Goal: Task Accomplishment & Management: Complete application form

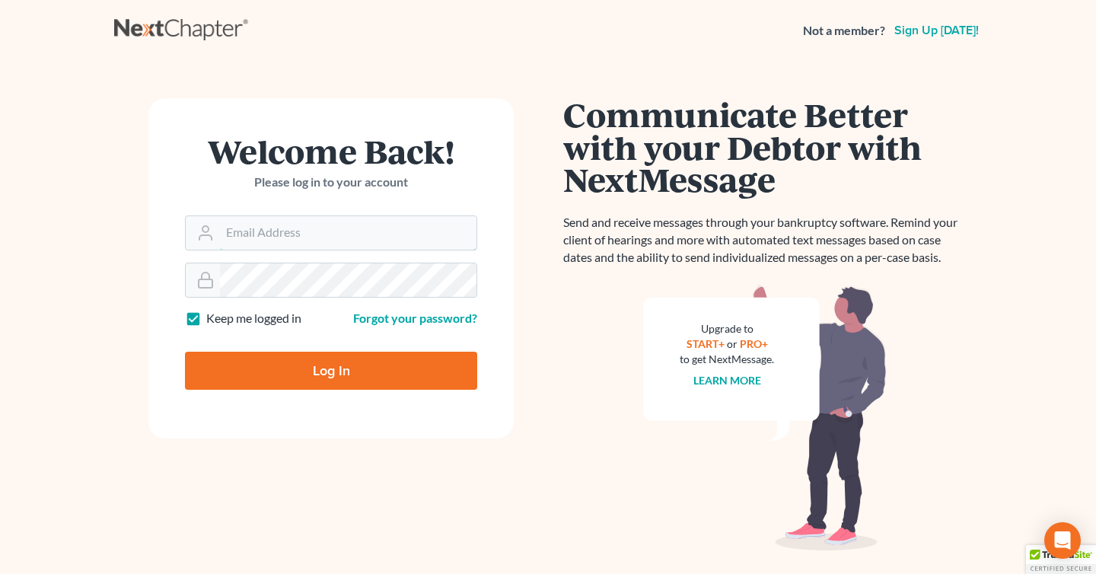
type input "[PERSON_NAME][EMAIL_ADDRESS][DOMAIN_NAME]"
click at [328, 354] on input "Log In" at bounding box center [331, 371] width 292 height 38
type input "Thinking..."
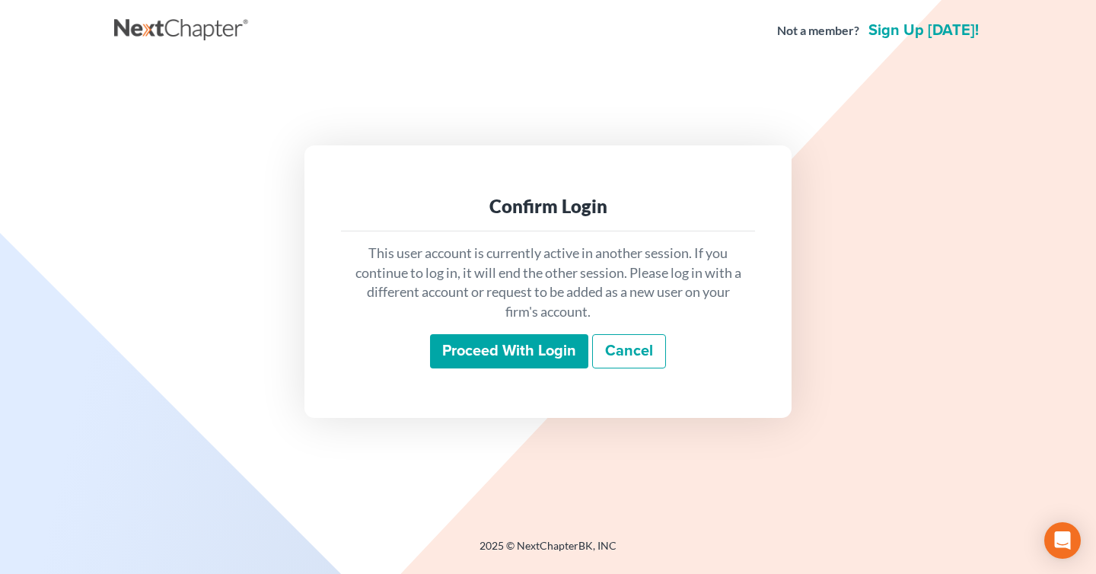
click at [533, 344] on input "Proceed with login" at bounding box center [509, 351] width 158 height 35
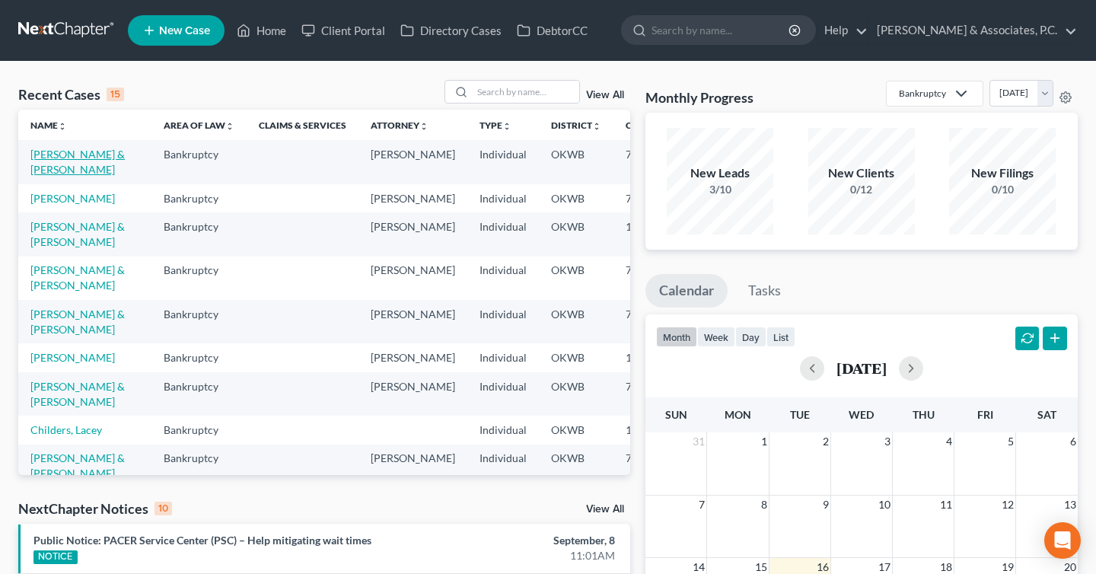
click at [73, 176] on link "[PERSON_NAME] & [PERSON_NAME]" at bounding box center [77, 162] width 94 height 28
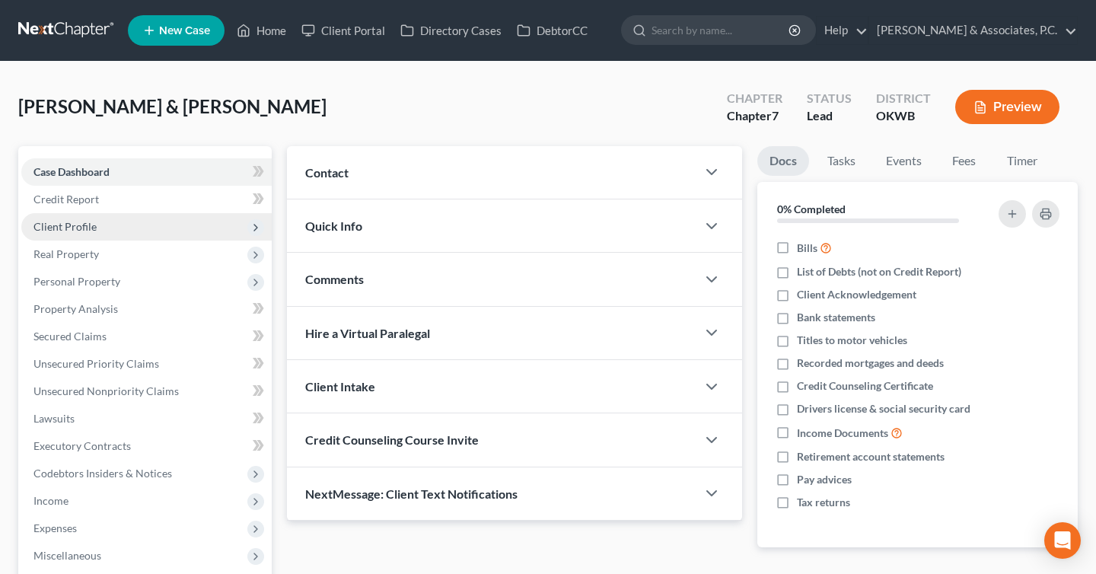
click at [121, 229] on span "Client Profile" at bounding box center [146, 226] width 250 height 27
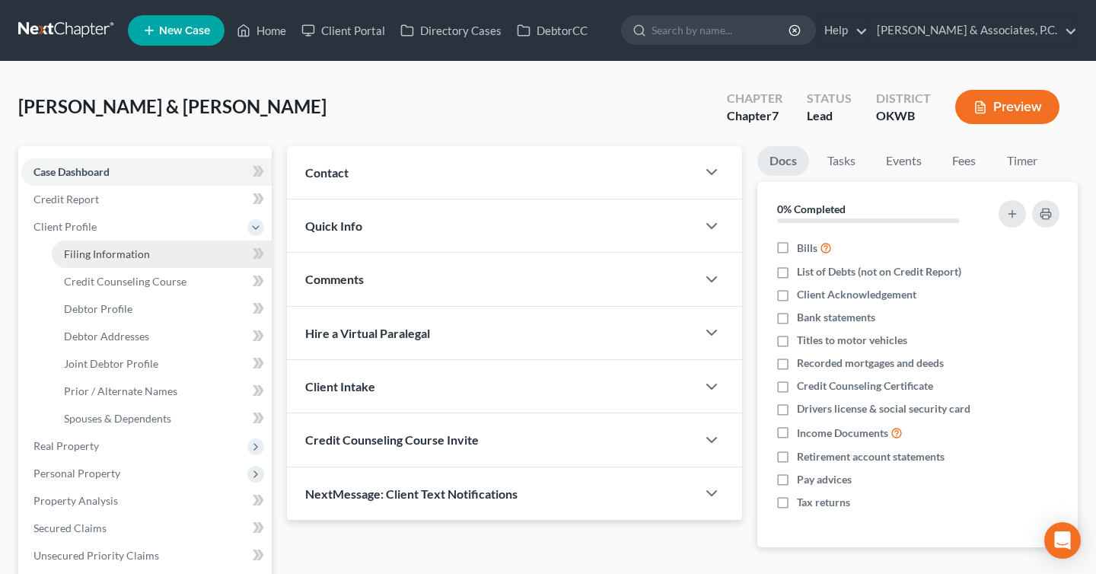
click at [171, 260] on link "Filing Information" at bounding box center [162, 254] width 220 height 27
select select "1"
select select "0"
select select "37"
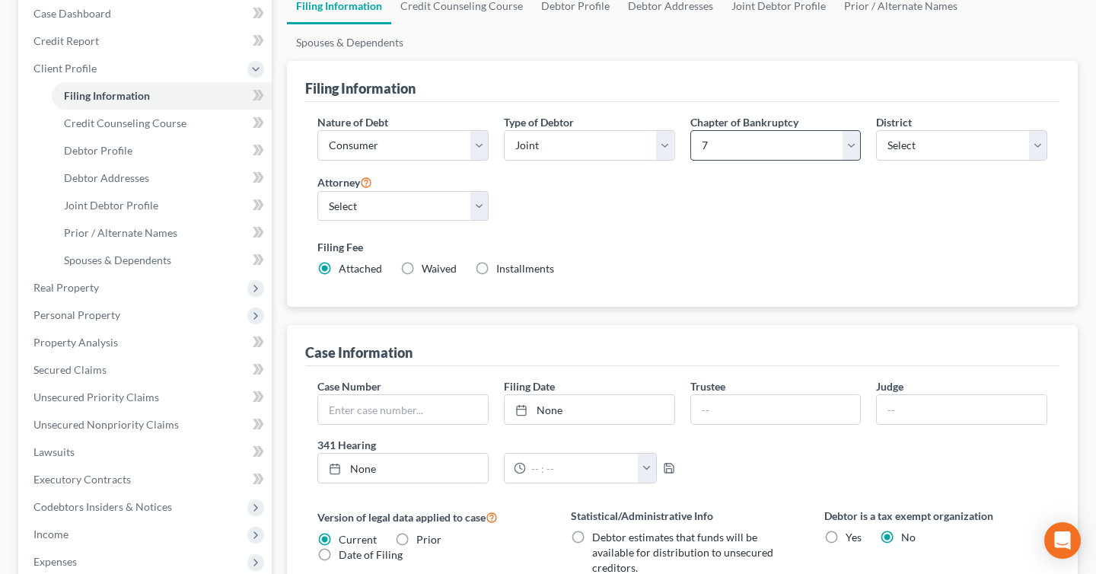
scroll to position [161, 0]
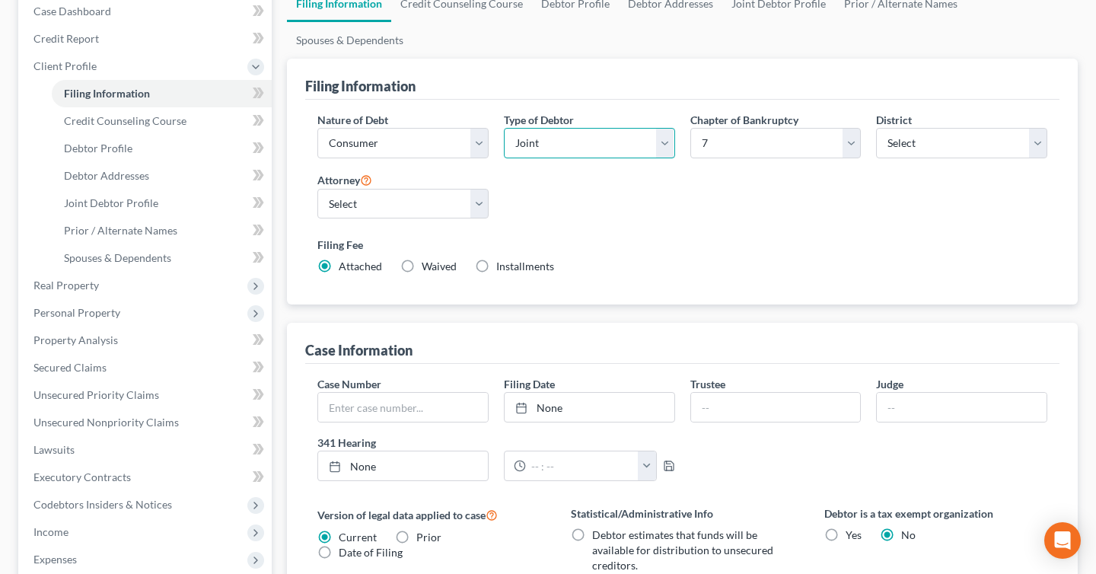
click at [641, 150] on select "Select Individual Joint" at bounding box center [589, 143] width 171 height 30
select select "0"
click at [504, 128] on select "Select Individual Joint" at bounding box center [589, 143] width 171 height 30
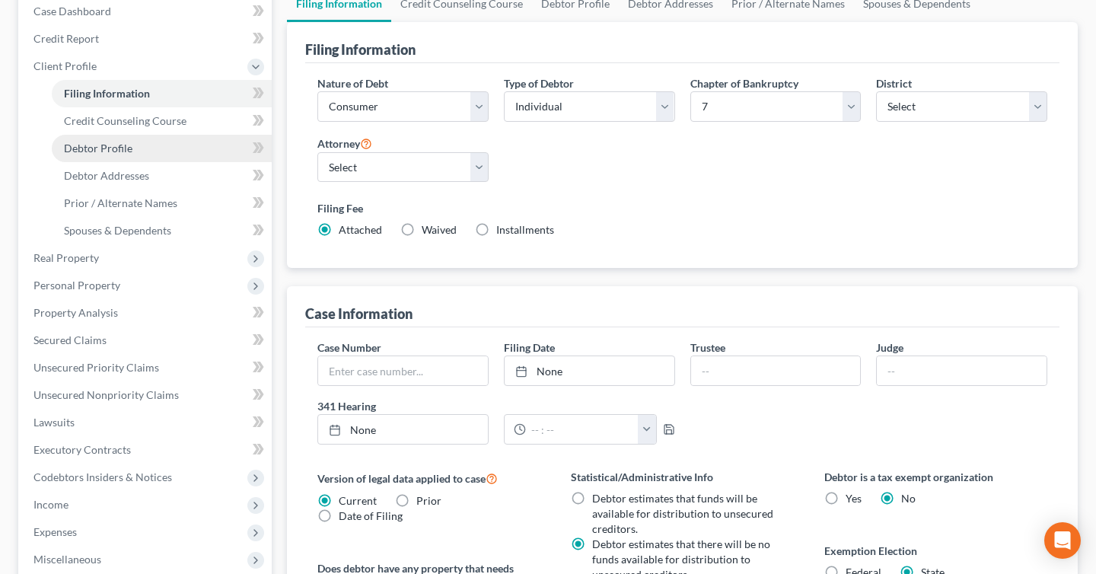
click at [195, 147] on link "Debtor Profile" at bounding box center [162, 148] width 220 height 27
select select "1"
select select "4"
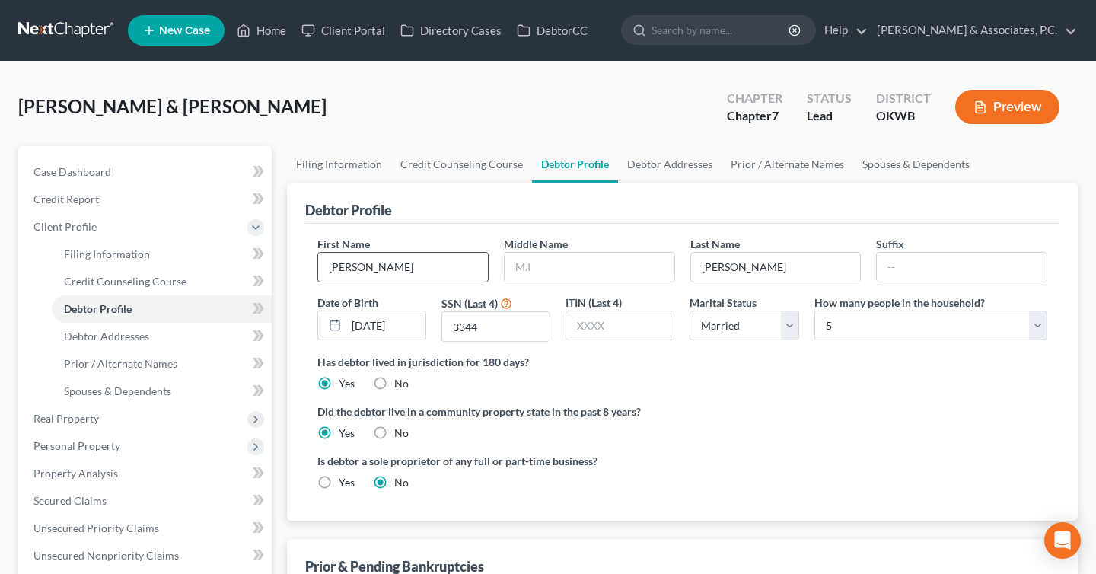
click at [394, 264] on input "[PERSON_NAME]" at bounding box center [403, 267] width 170 height 29
type input "[PERSON_NAME]"
click at [514, 325] on input "3344" at bounding box center [495, 326] width 107 height 29
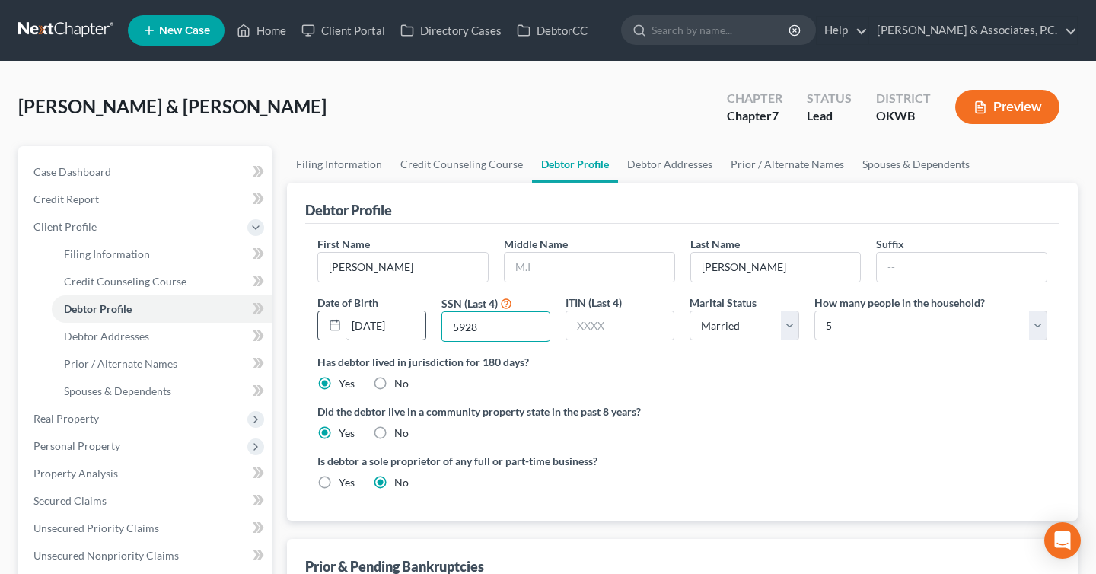
type input "5928"
click at [403, 317] on input "[DATE]" at bounding box center [385, 325] width 79 height 29
click at [401, 333] on input "[DATE]" at bounding box center [385, 325] width 79 height 29
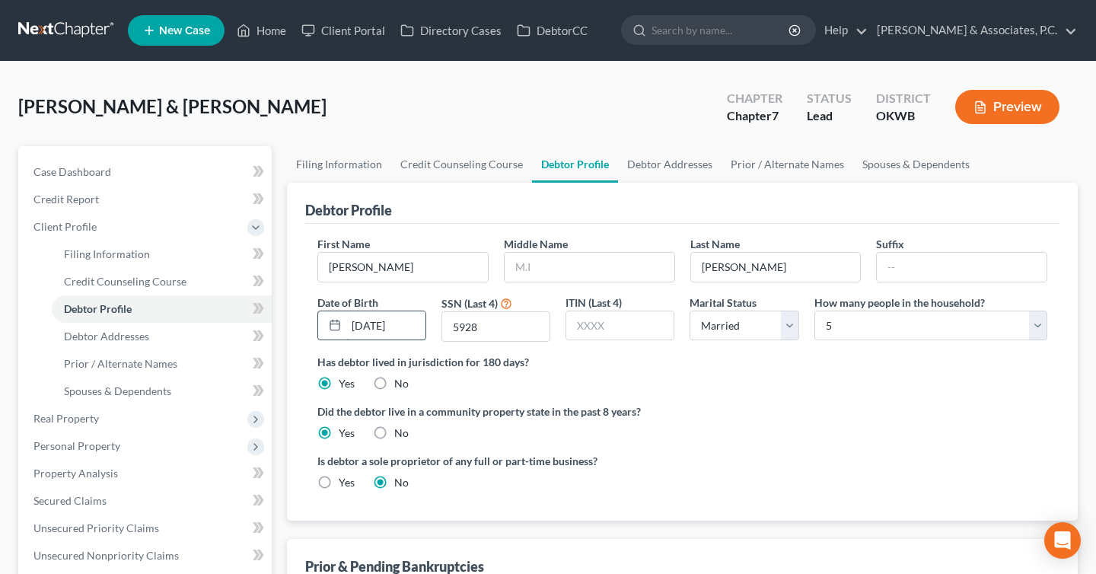
click at [401, 333] on input "[DATE]" at bounding box center [385, 325] width 79 height 29
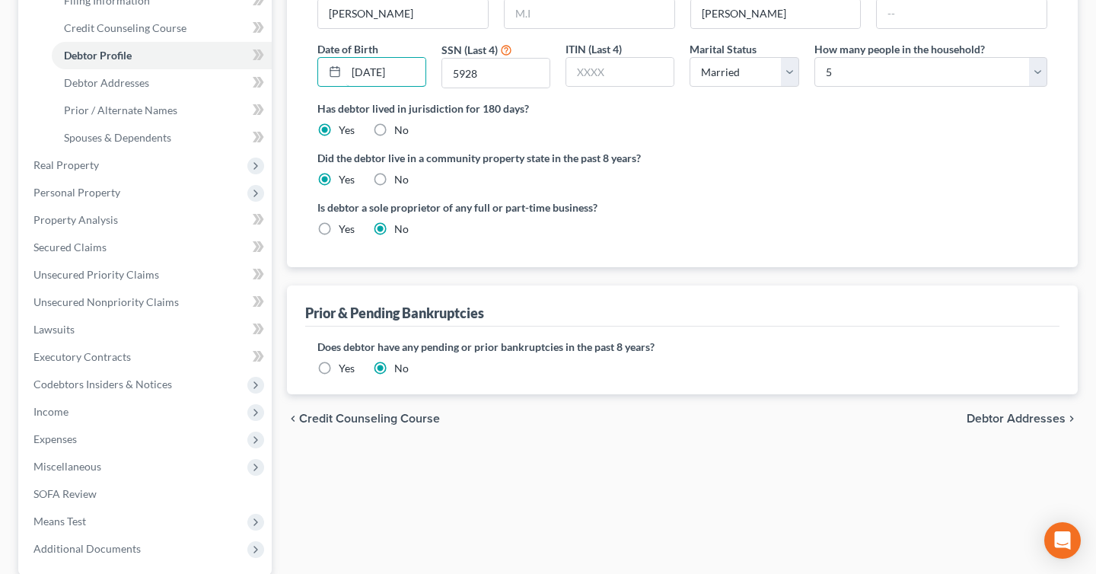
scroll to position [254, 0]
type input "[DATE]"
click at [1005, 419] on span "Debtor Addresses" at bounding box center [1016, 418] width 99 height 12
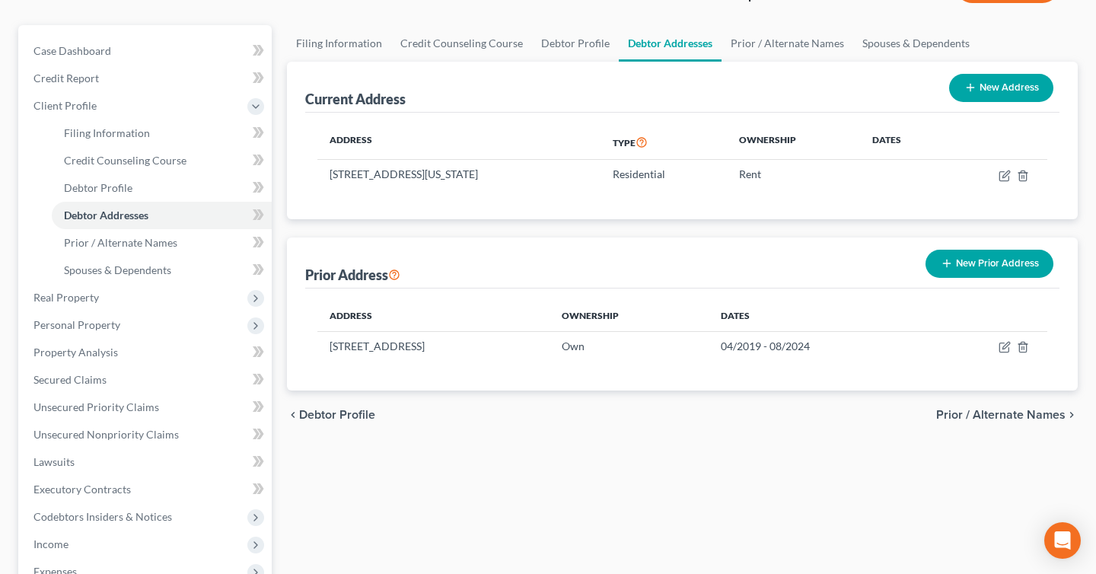
scroll to position [180, 0]
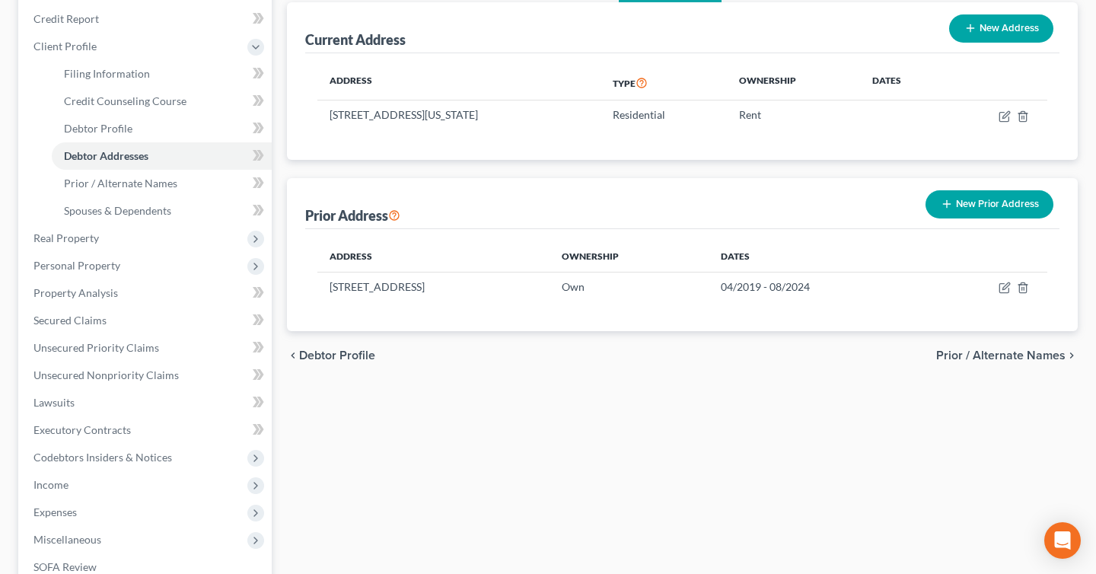
click at [968, 355] on span "Prior / Alternate Names" at bounding box center [1000, 355] width 129 height 12
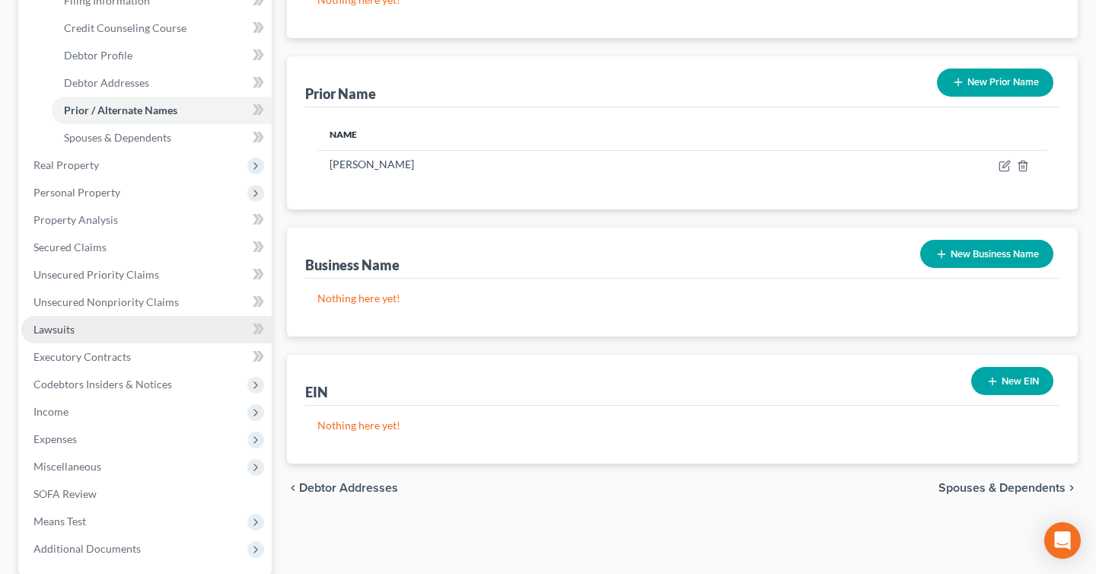
scroll to position [58, 0]
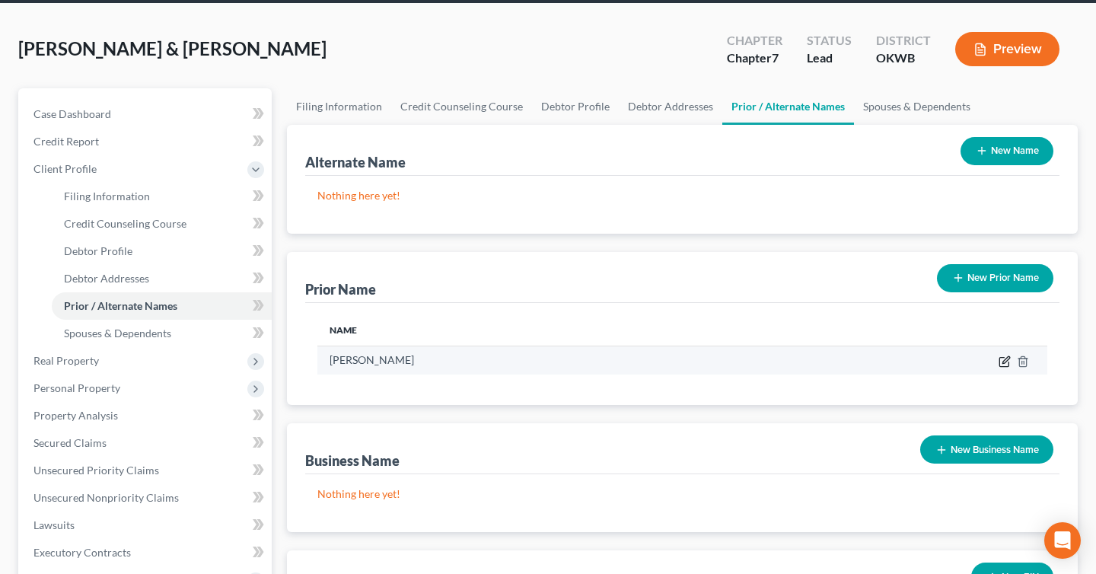
click at [1002, 362] on icon "button" at bounding box center [1005, 362] width 12 height 12
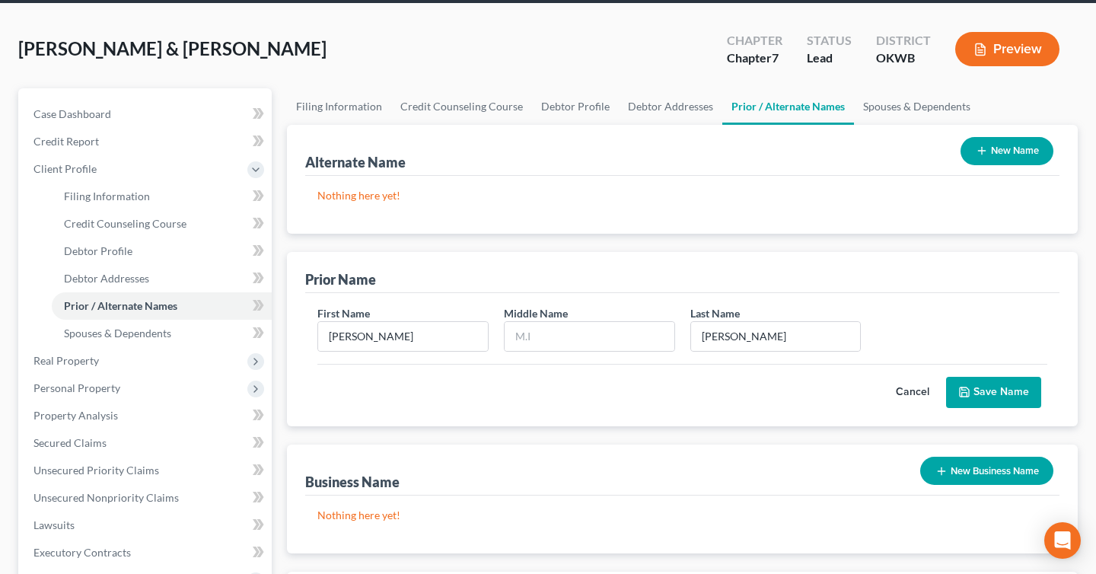
click at [986, 384] on button "Save Name" at bounding box center [993, 393] width 95 height 32
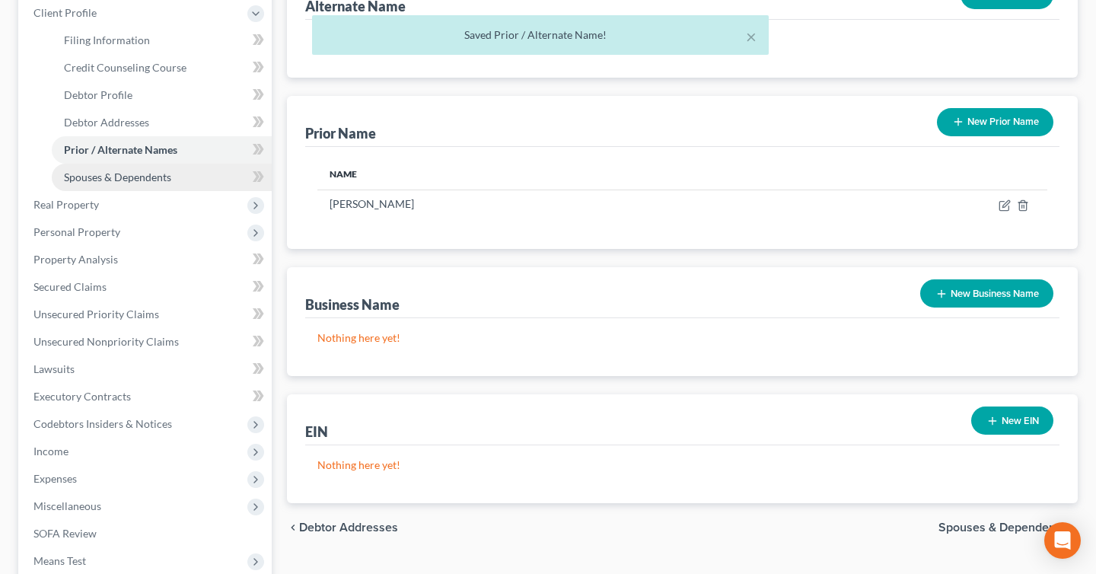
click at [147, 171] on span "Spouses & Dependents" at bounding box center [117, 177] width 107 height 13
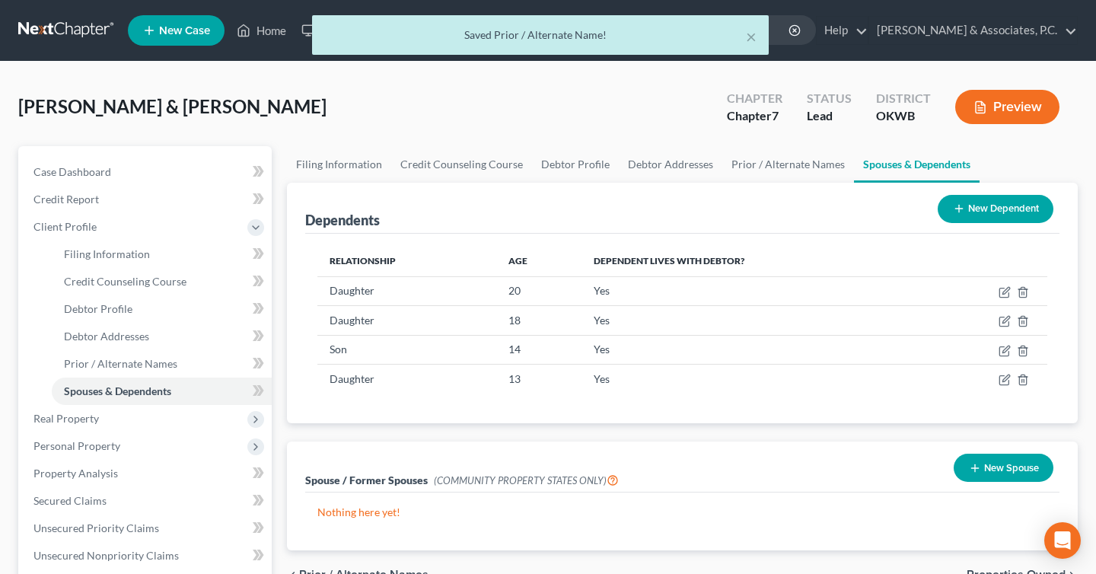
click at [967, 204] on button "New Dependent" at bounding box center [996, 209] width 116 height 28
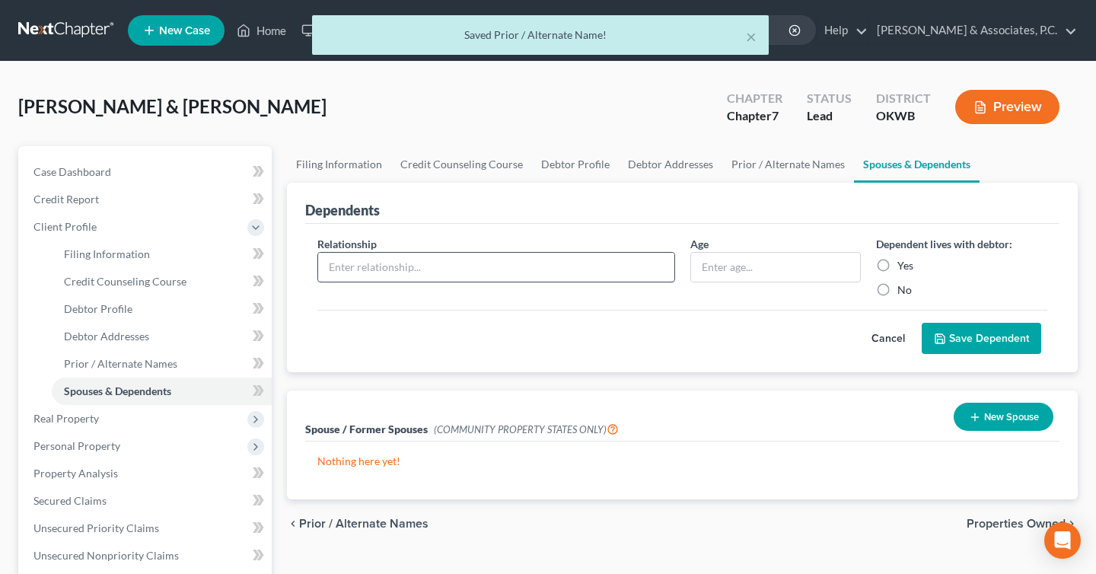
click at [551, 268] on input "text" at bounding box center [496, 267] width 356 height 29
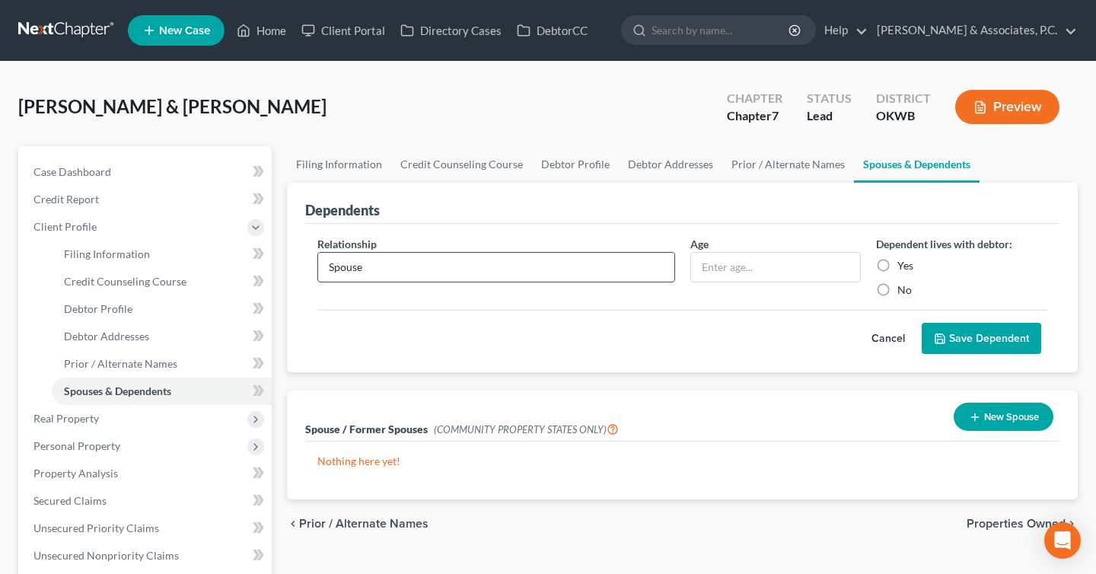
type input "Spouse"
type input "N/A"
click at [898, 269] on label "Yes" at bounding box center [906, 265] width 16 height 15
click at [904, 268] on input "Yes" at bounding box center [909, 263] width 10 height 10
radio input "true"
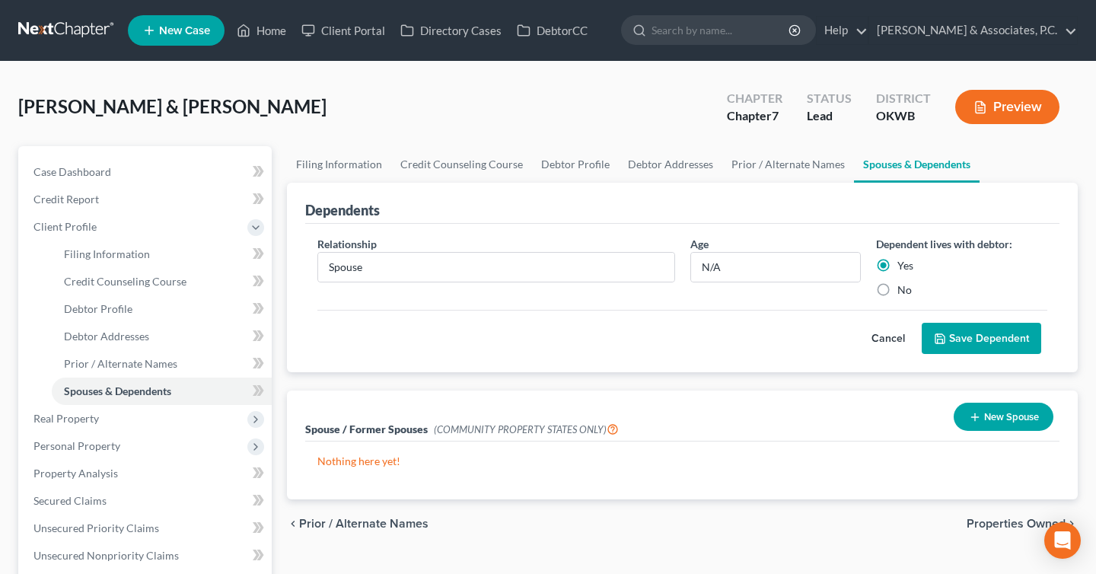
click at [952, 328] on button "Save Dependent" at bounding box center [982, 339] width 120 height 32
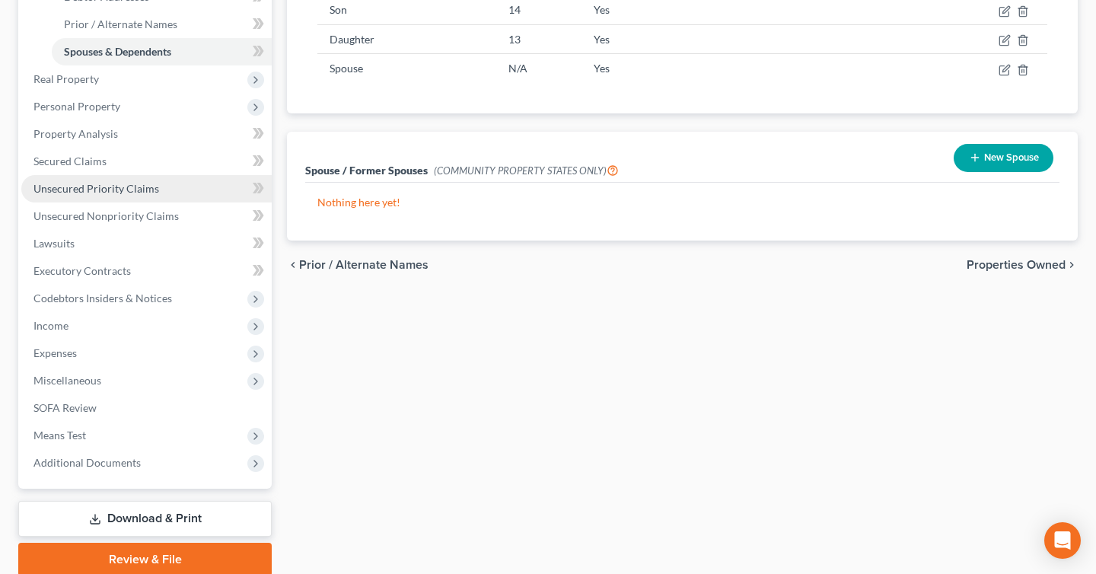
scroll to position [341, 0]
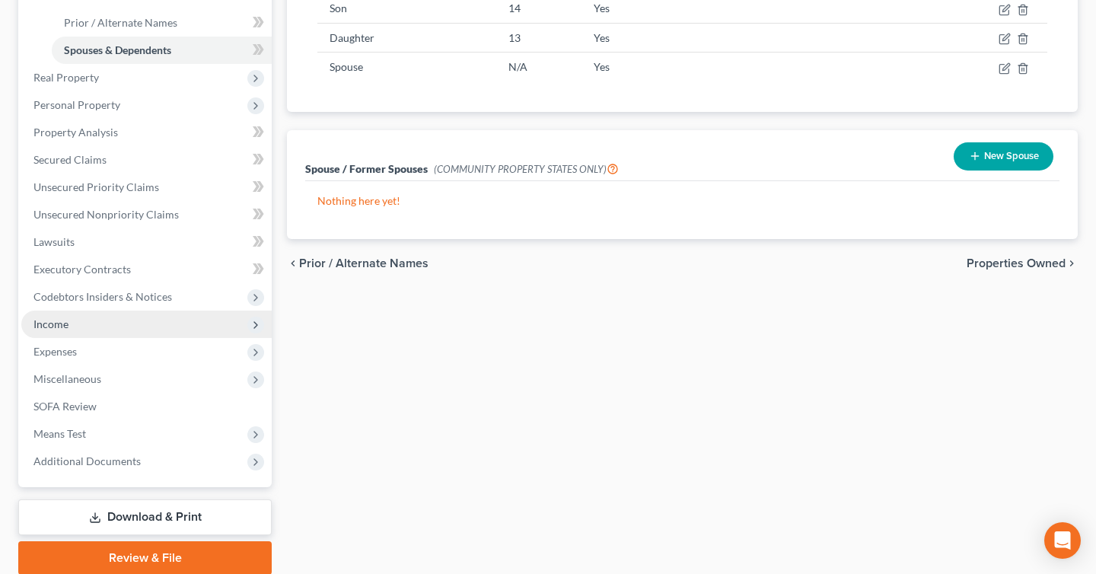
click at [155, 311] on span "Income" at bounding box center [146, 324] width 250 height 27
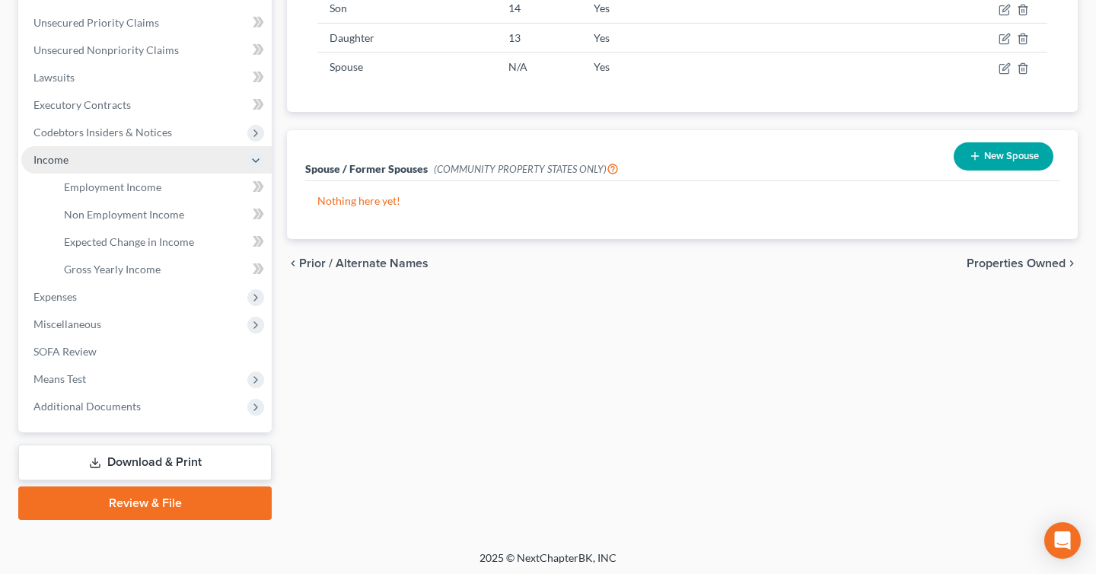
scroll to position [0, 0]
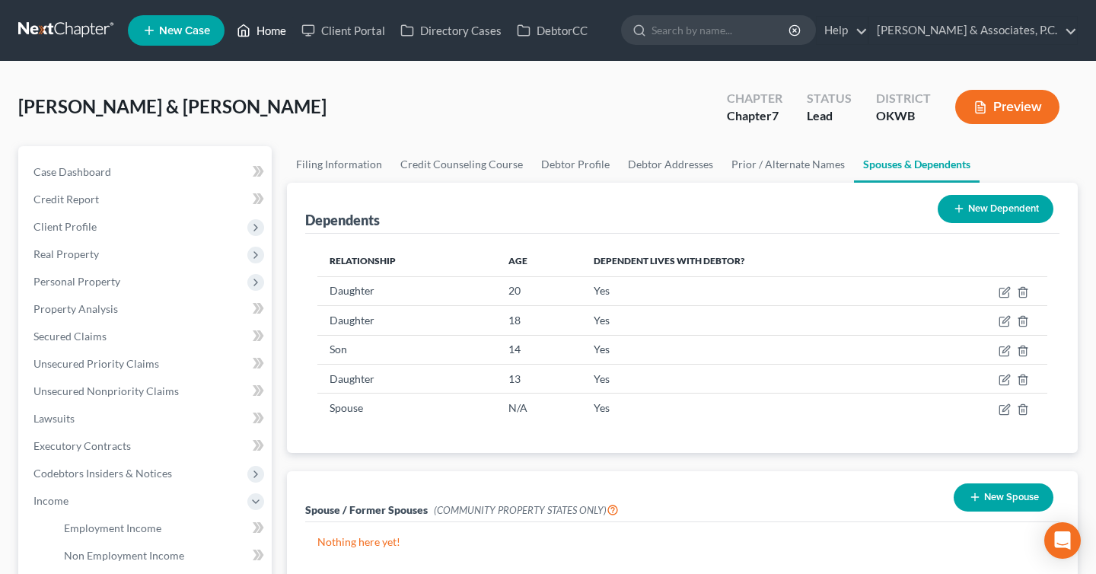
click at [264, 27] on link "Home" at bounding box center [261, 30] width 65 height 27
